Goal: Transaction & Acquisition: Book appointment/travel/reservation

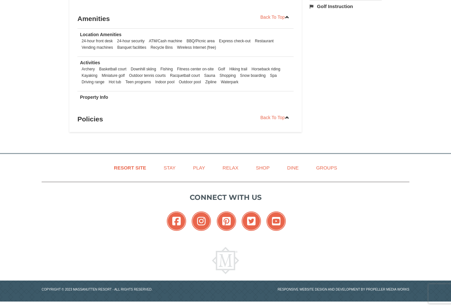
scroll to position [319, 0]
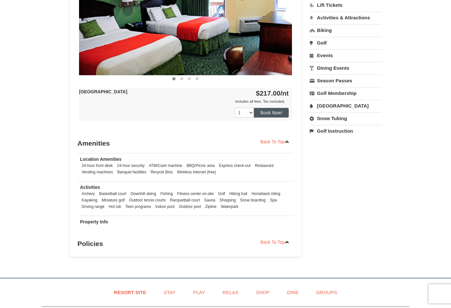
click at [270, 115] on button "Book Now!" at bounding box center [271, 113] width 35 height 10
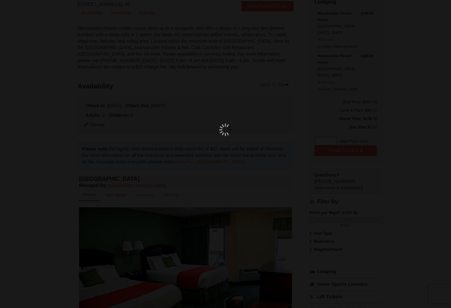
scroll to position [63, 0]
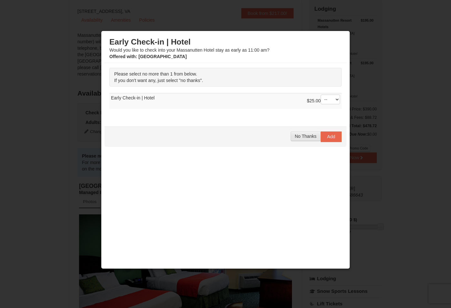
click at [306, 138] on span "No Thanks" at bounding box center [306, 136] width 22 height 5
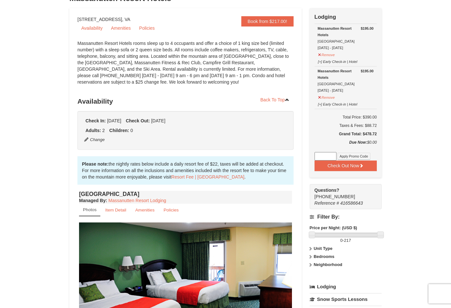
scroll to position [54, 0]
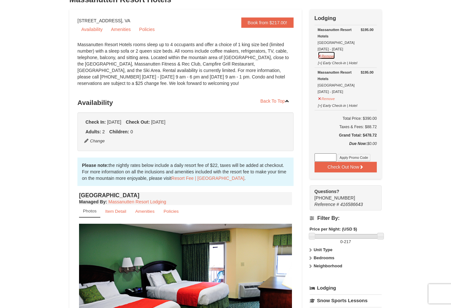
click at [333, 55] on button "Remove" at bounding box center [326, 55] width 17 height 8
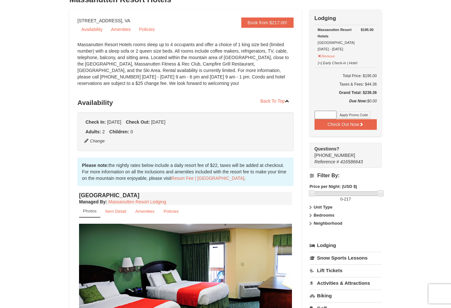
scroll to position [166, 0]
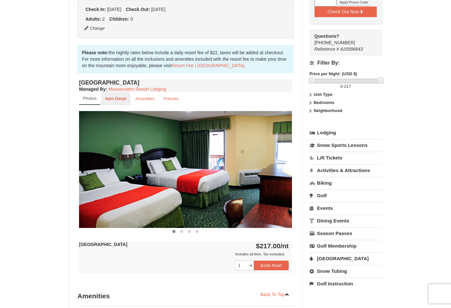
click at [115, 98] on small "Item Detail" at bounding box center [115, 98] width 21 height 5
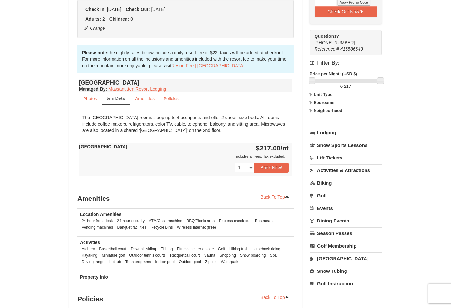
click at [391, 105] on div "× <<Back to results Massanutten Resort Hotels Book from $217.00! 1822 Resort Dr…" at bounding box center [225, 91] width 451 height 470
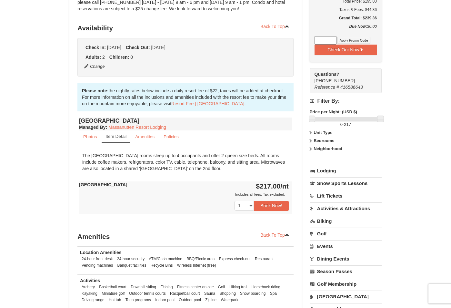
scroll to position [44, 0]
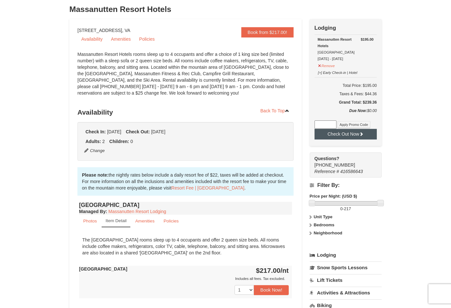
click at [344, 135] on button "Check Out Now" at bounding box center [345, 134] width 62 height 10
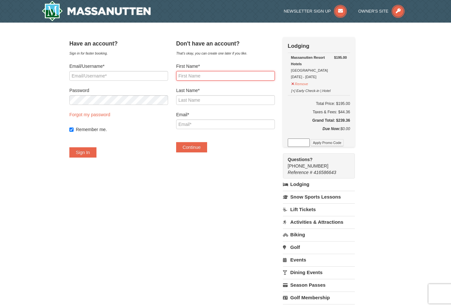
click at [275, 75] on input "First Name*" at bounding box center [225, 76] width 99 height 10
type input "[PERSON_NAME]"
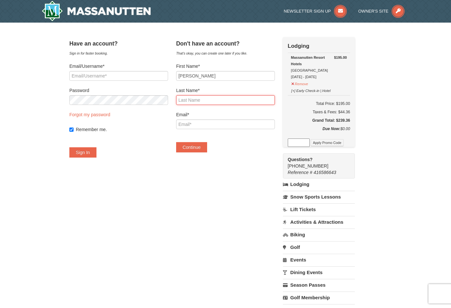
type input "[PERSON_NAME]"
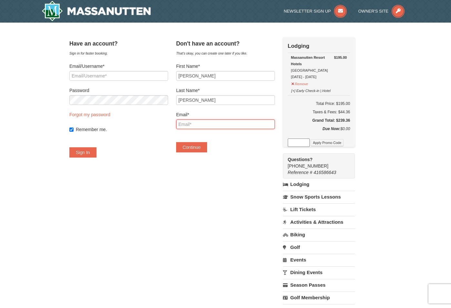
type input "[PERSON_NAME][EMAIL_ADDRESS][DOMAIN_NAME]"
click at [196, 149] on button "Continue" at bounding box center [191, 147] width 31 height 10
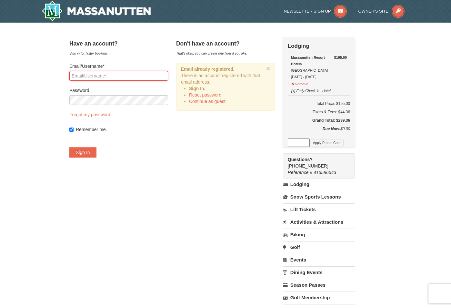
click at [150, 77] on input "Email/Username*" at bounding box center [118, 76] width 99 height 10
type input "[PERSON_NAME][EMAIL_ADDRESS][DOMAIN_NAME]"
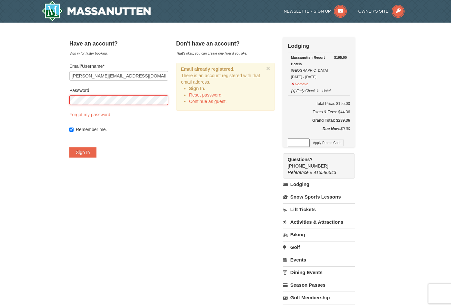
click at [91, 152] on button "Sign In" at bounding box center [82, 152] width 27 height 10
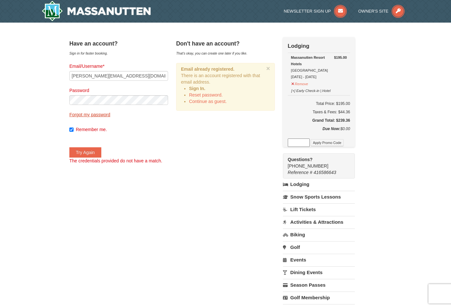
click at [102, 116] on link "Forgot my password" at bounding box center [89, 114] width 41 height 5
type input "[PERSON_NAME][EMAIL_ADDRESS][DOMAIN_NAME]"
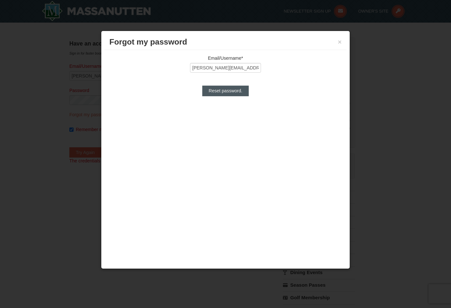
click at [226, 92] on input "Reset password." at bounding box center [225, 90] width 46 height 10
type input "Processing..."
type input "[PERSON_NAME][EMAIL_ADDRESS][DOMAIN_NAME]"
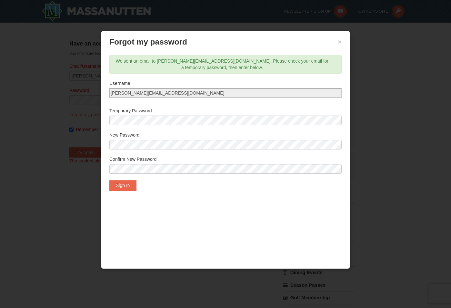
drag, startPoint x: 38, startPoint y: 46, endPoint x: 29, endPoint y: 9, distance: 38.6
click at [38, 46] on div at bounding box center [225, 154] width 451 height 308
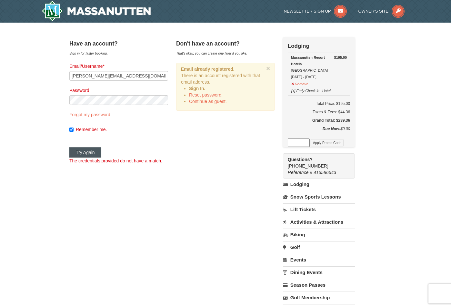
click at [95, 153] on button "Try Again" at bounding box center [85, 152] width 32 height 10
click at [204, 102] on link "Continue as guest." at bounding box center [208, 101] width 38 height 5
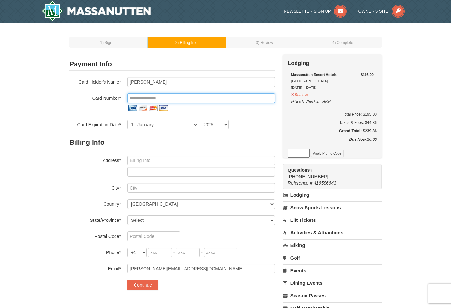
click at [148, 94] on input "tel" at bounding box center [200, 98] width 147 height 10
click at [148, 99] on input "tel" at bounding box center [200, 98] width 147 height 10
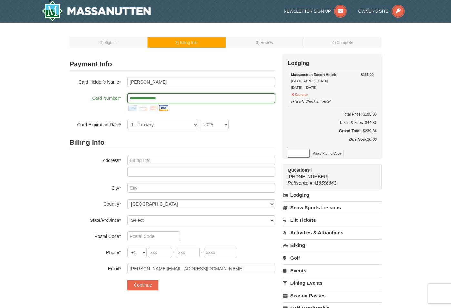
type input "**********"
select select "5"
select select "2030"
drag, startPoint x: 140, startPoint y: 161, endPoint x: 350, endPoint y: 162, distance: 210.0
click at [267, 160] on input "text" at bounding box center [200, 160] width 147 height 10
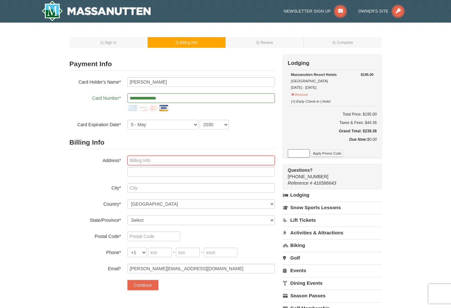
type input "6435 Bridlewood Lane"
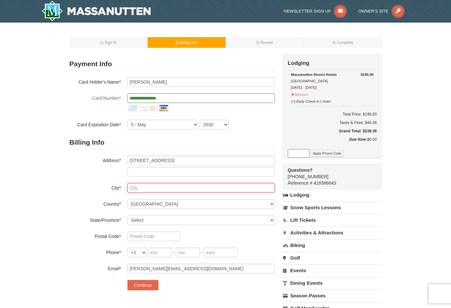
type input "Charlotte"
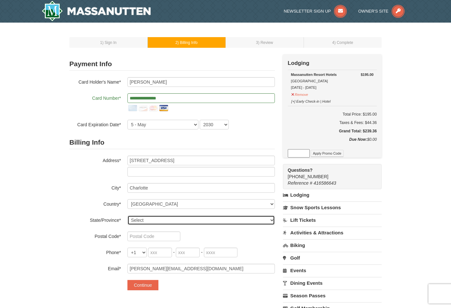
select select "NC"
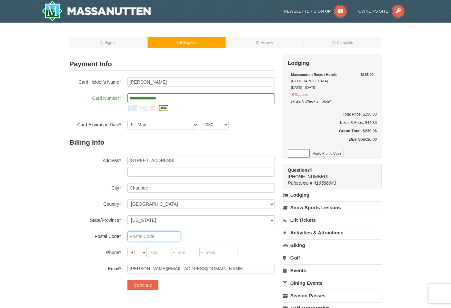
type input "28215"
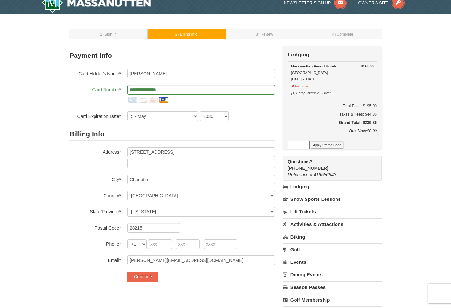
scroll to position [23, 0]
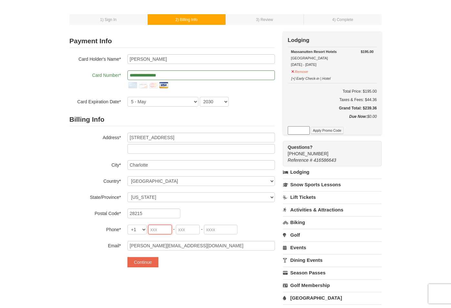
click at [153, 229] on input "tel" at bounding box center [160, 229] width 24 height 10
click at [161, 230] on input "tel" at bounding box center [160, 229] width 24 height 10
click at [191, 207] on div "Billing Info Address* 6435 Bridlewood Lane City* Charlotte Country* ----- Selec…" at bounding box center [171, 181] width 205 height 137
click at [163, 229] on input "57" at bounding box center [160, 229] width 24 height 10
type input "571"
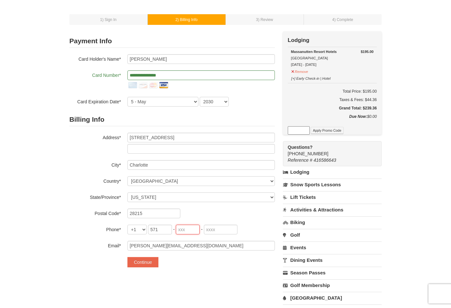
type input "285"
type input "8798"
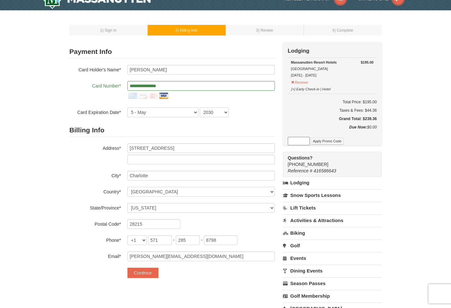
scroll to position [44, 0]
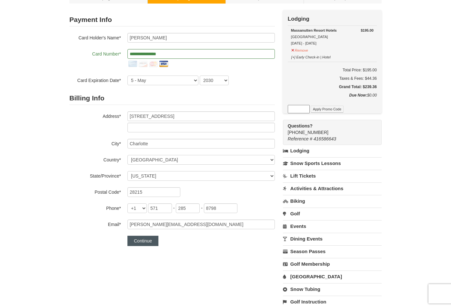
click at [139, 241] on button "Continue" at bounding box center [142, 240] width 31 height 10
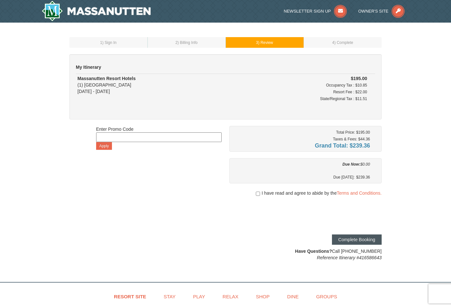
click at [345, 240] on button "Complete Booking" at bounding box center [357, 239] width 50 height 10
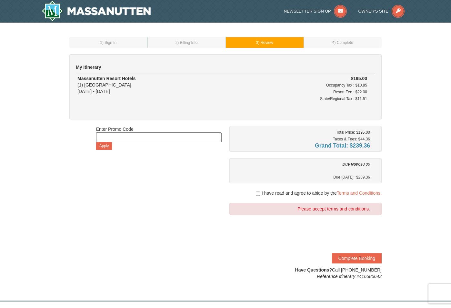
click at [256, 194] on input "checkbox" at bounding box center [258, 193] width 4 height 5
checkbox input "true"
click at [354, 258] on button "Complete Booking" at bounding box center [357, 258] width 50 height 10
